Goal: Task Accomplishment & Management: Manage account settings

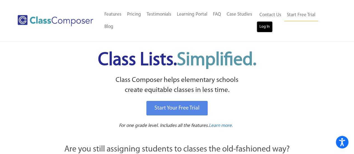
click at [258, 27] on link "Log In" at bounding box center [265, 26] width 16 height 11
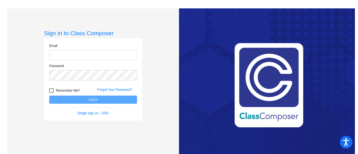
type input "[EMAIL_ADDRESS][DOMAIN_NAME]"
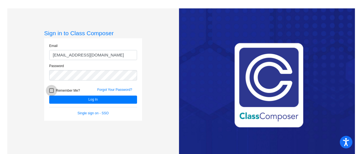
click at [49, 91] on div at bounding box center [51, 90] width 4 height 4
click at [51, 93] on input "Remember Me?" at bounding box center [51, 93] width 0 height 0
checkbox input "true"
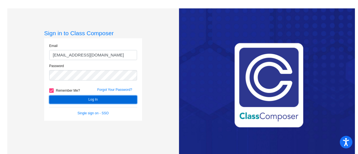
click at [65, 96] on button "Log In" at bounding box center [93, 100] width 88 height 8
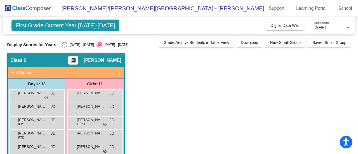
click at [63, 45] on div "Select an option" at bounding box center [65, 45] width 6 height 6
click at [64, 48] on input "[DATE] - [DATE]" at bounding box center [64, 48] width 0 height 0
radio input "true"
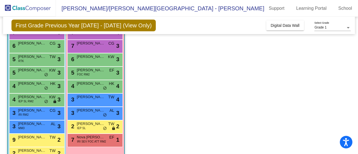
scroll to position [95, 0]
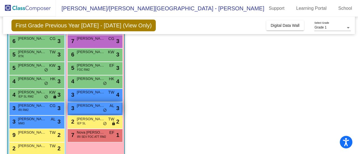
click at [101, 109] on div "3 Kinleigh [PERSON_NAME] AL lock do_not_disturb_alt 3" at bounding box center [94, 107] width 53 height 11
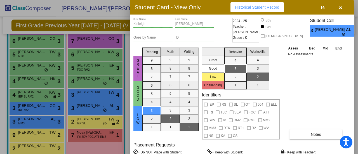
click at [331, 87] on div "Asses Beg Mid End No Assessments Notes" at bounding box center [316, 92] width 59 height 94
drag, startPoint x: 357, startPoint y: 78, endPoint x: 358, endPoint y: 103, distance: 25.8
click at [358, 103] on div at bounding box center [179, 77] width 358 height 154
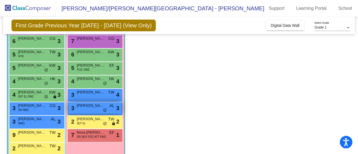
click at [88, 108] on div "3 Kinleigh [PERSON_NAME] AL lock do_not_disturb_alt 3" at bounding box center [94, 107] width 53 height 11
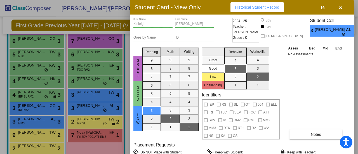
click at [171, 151] on label "= Do NOT Place with Student:" at bounding box center [158, 153] width 49 height 6
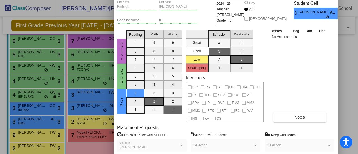
drag, startPoint x: 195, startPoint y: 8, endPoint x: 179, endPoint y: -9, distance: 23.8
click at [179, 0] on html "Accessibility Screen-Reader Guide, Feedback, and Issue Reporting | New window […" at bounding box center [179, 77] width 358 height 154
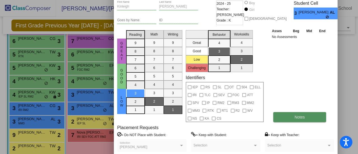
click at [286, 116] on button "Notes" at bounding box center [300, 117] width 53 height 10
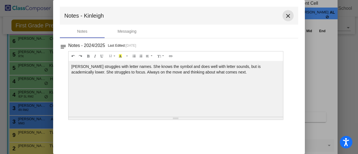
click at [289, 15] on mat-icon "close" at bounding box center [288, 16] width 7 height 7
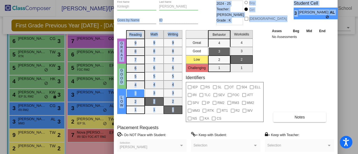
drag, startPoint x: 200, startPoint y: 3, endPoint x: 195, endPoint y: 31, distance: 28.6
click at [195, 31] on div "Kinleigh First Name [PERSON_NAME] Last Name Goes by Name ID 2024 - 25 Teacher: …" at bounding box center [225, 84] width 217 height 166
